Goal: Find specific page/section: Find specific page/section

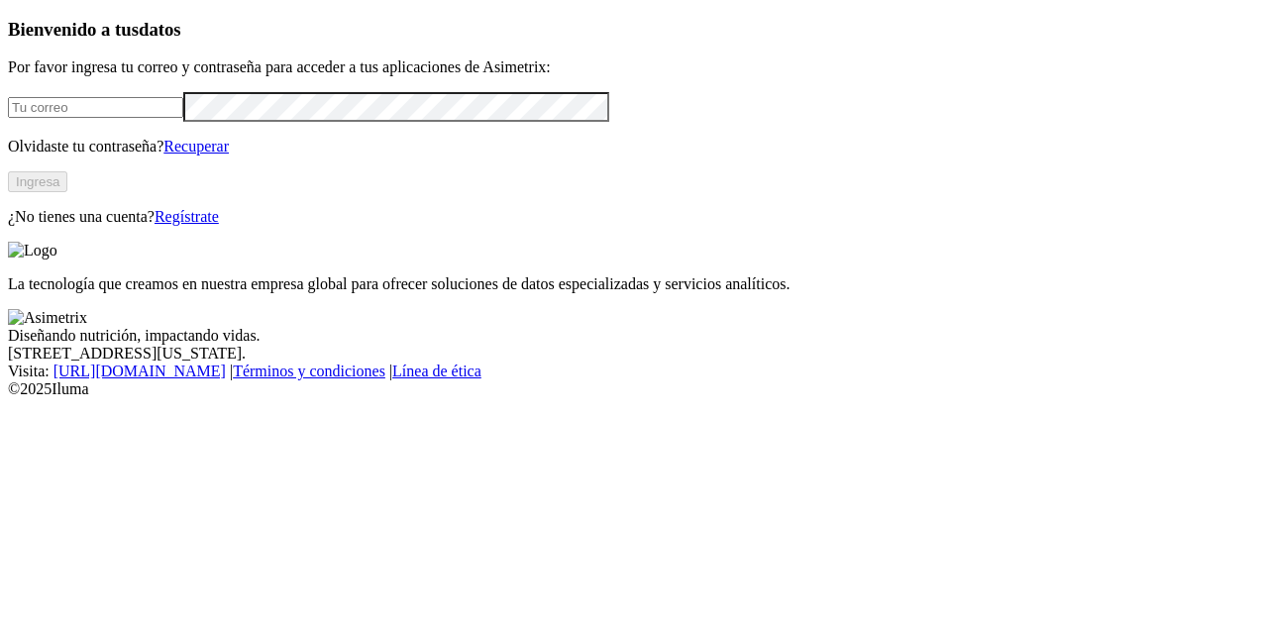
type input "[PERSON_NAME][EMAIL_ADDRESS][PERSON_NAME][DOMAIN_NAME]"
click at [67, 192] on button "Ingresa" at bounding box center [37, 181] width 59 height 21
